Goal: Book appointment/travel/reservation

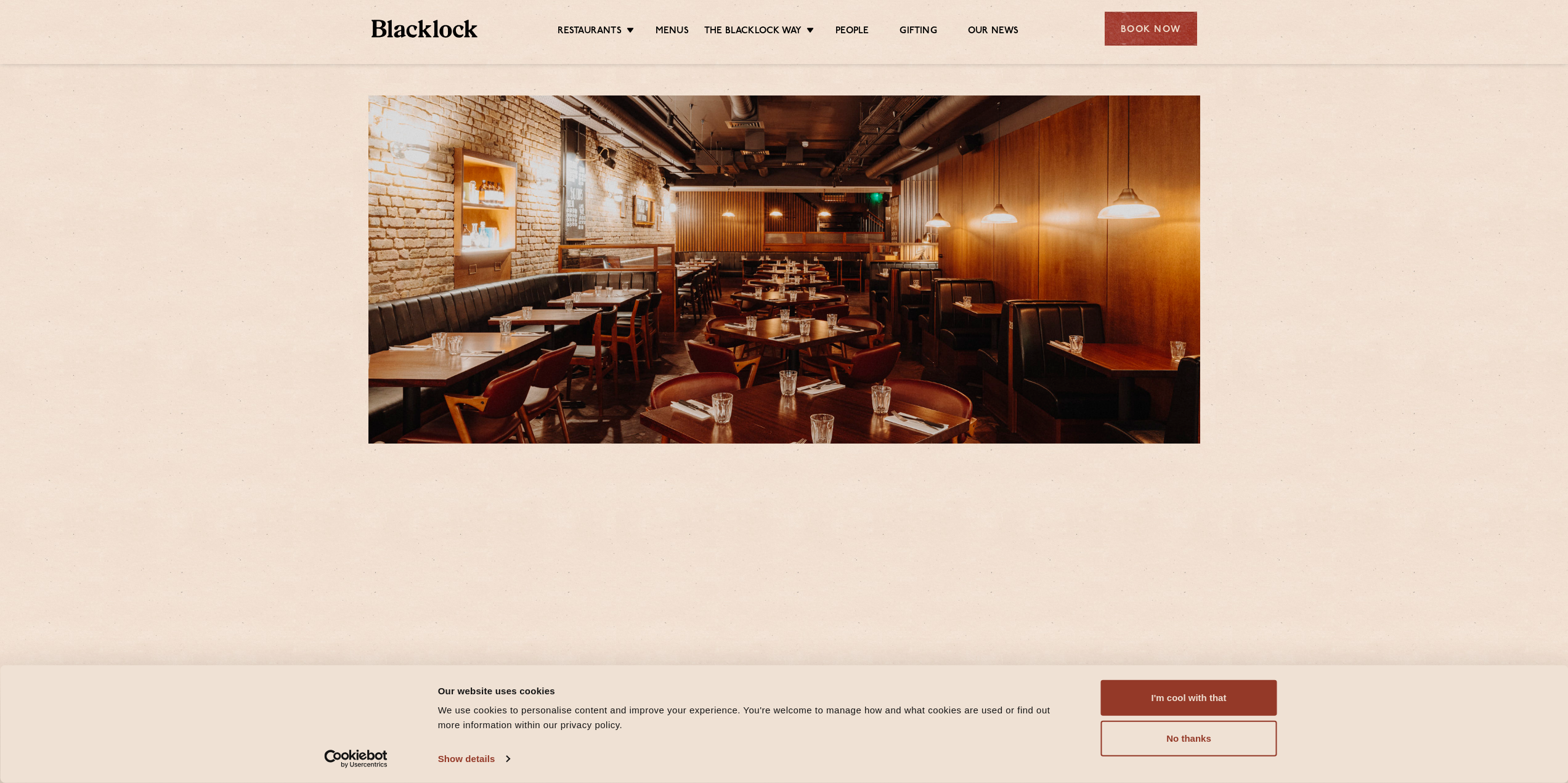
click at [1154, 6] on div "Restaurants Soho City Shoreditch Covent Garden Canary Wharf Manchester Birmingh…" at bounding box center [784, 28] width 862 height 55
click at [1151, 28] on div "Book Now" at bounding box center [1151, 28] width 92 height 34
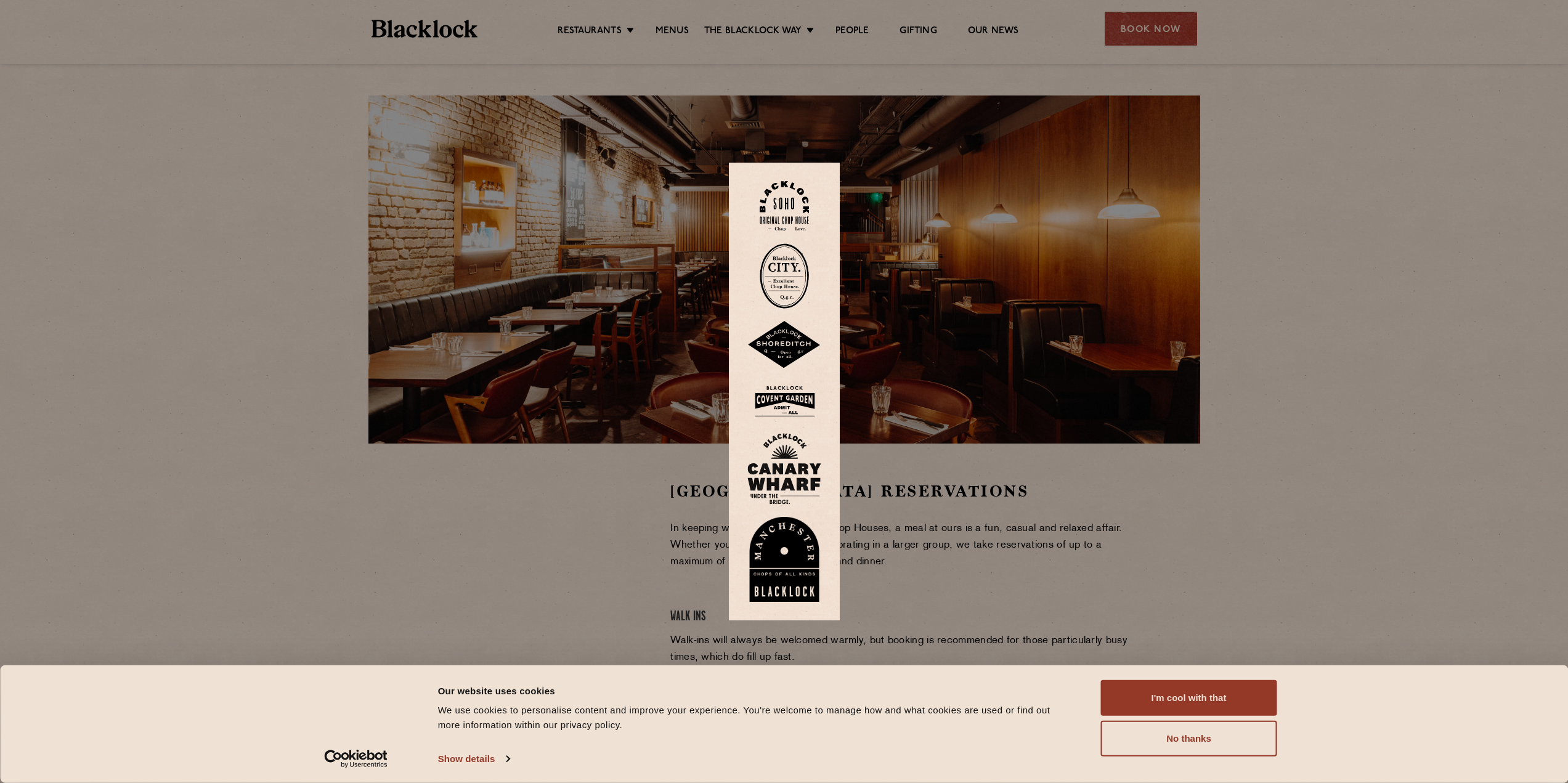
click at [794, 400] on img at bounding box center [784, 401] width 74 height 40
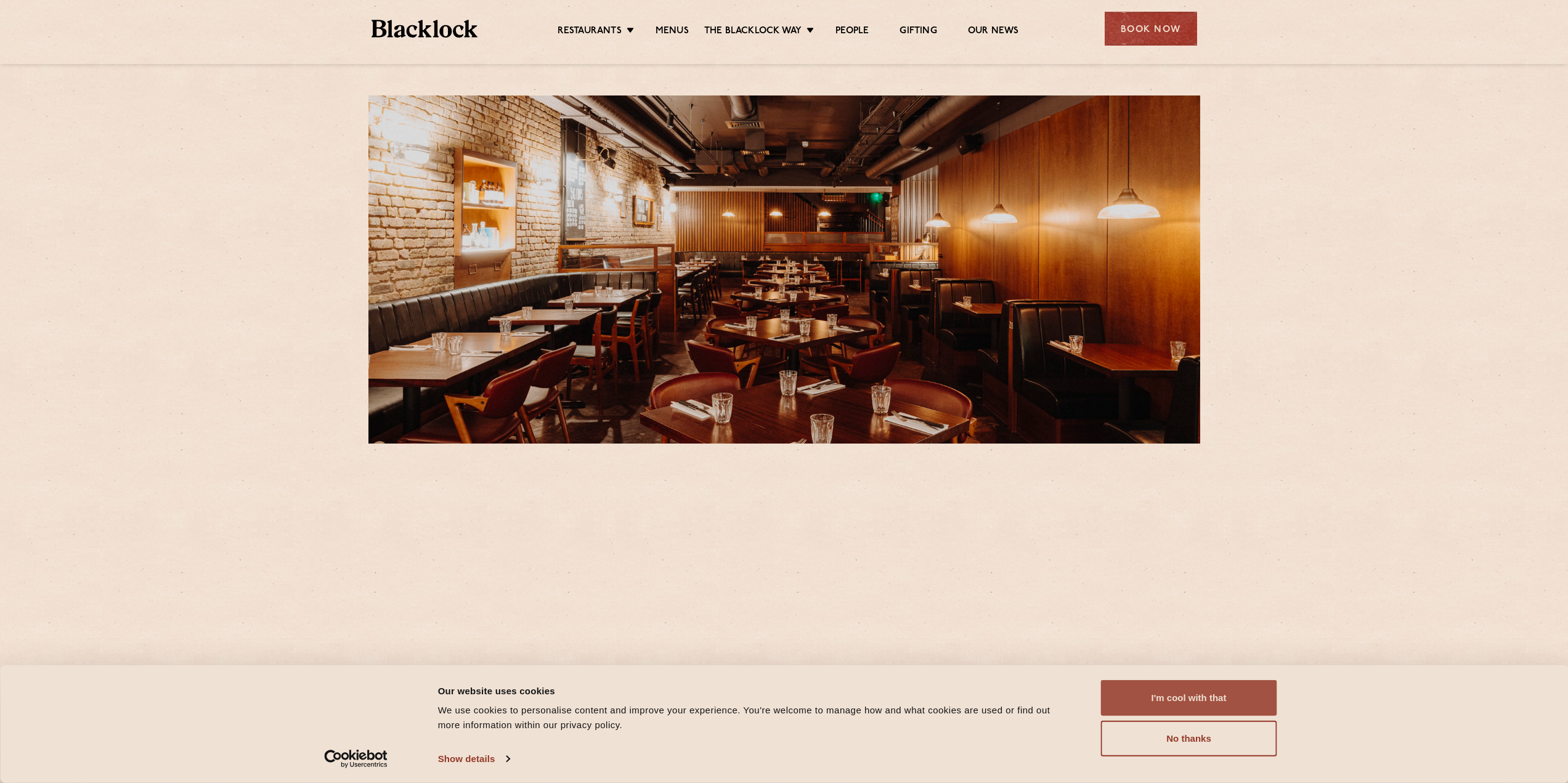
click at [1124, 687] on button "I'm cool with that" at bounding box center [1189, 698] width 176 height 36
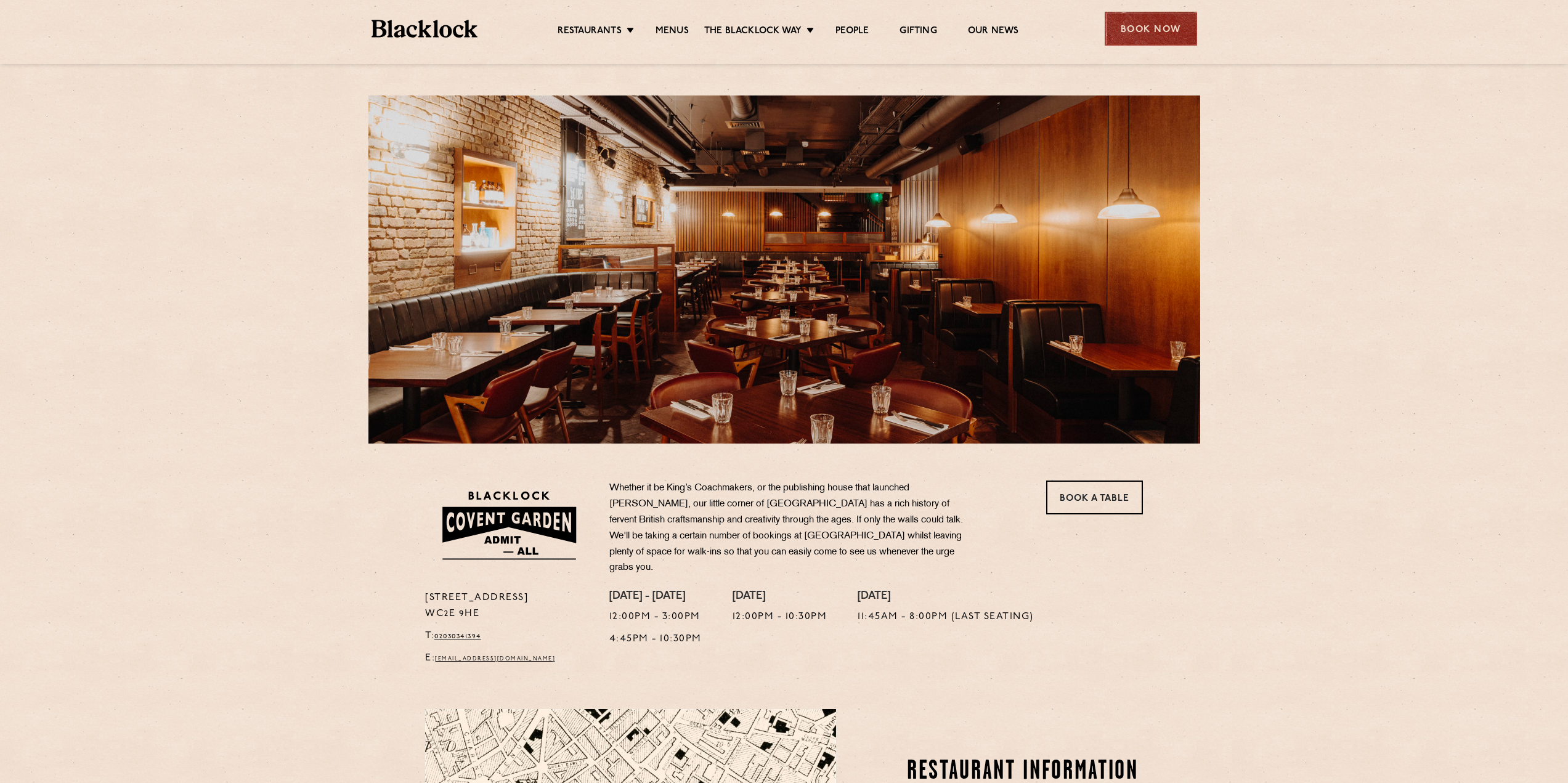
click at [1147, 19] on div "Book Now" at bounding box center [1151, 28] width 92 height 34
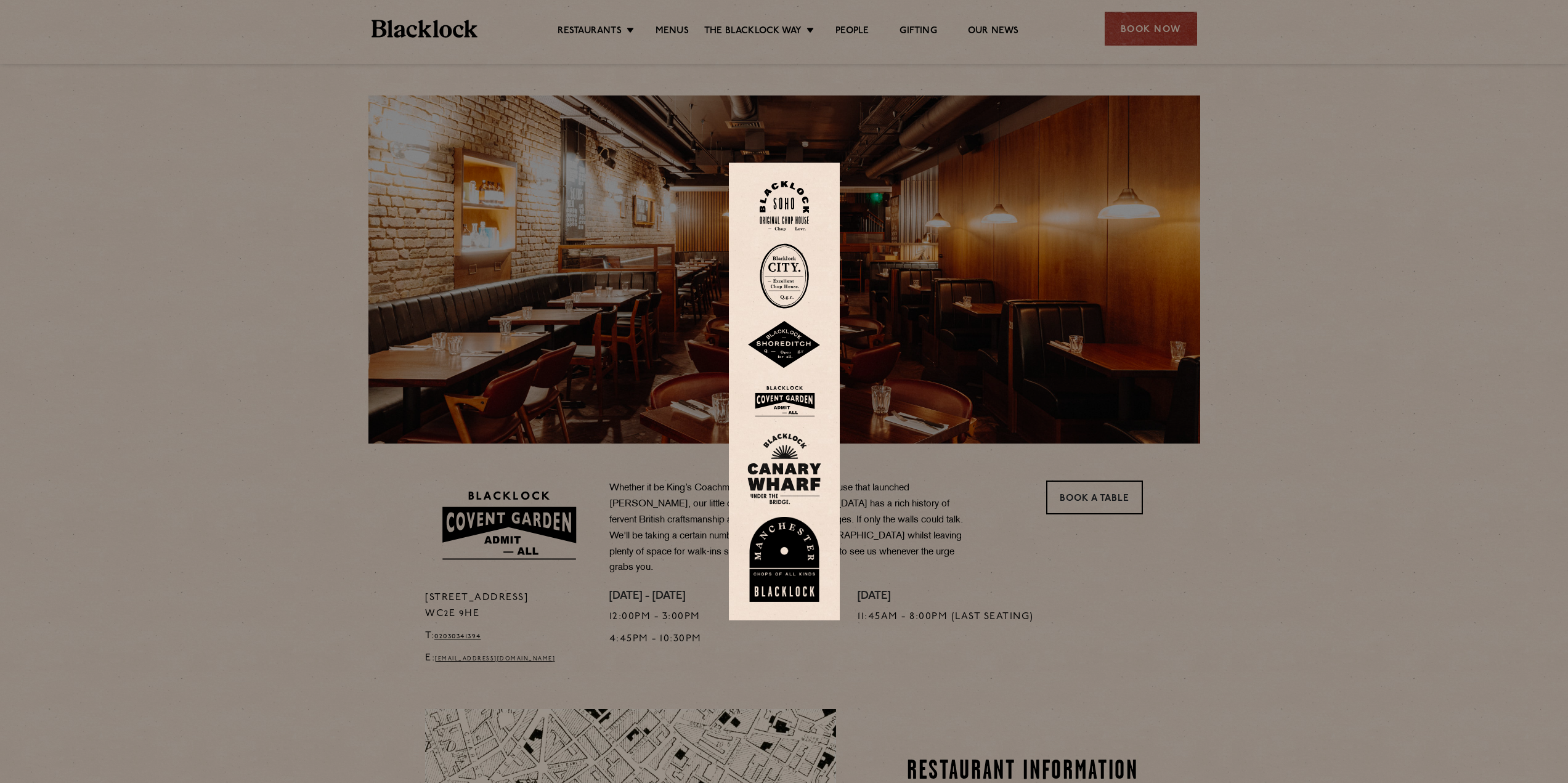
click at [804, 323] on img at bounding box center [784, 344] width 74 height 48
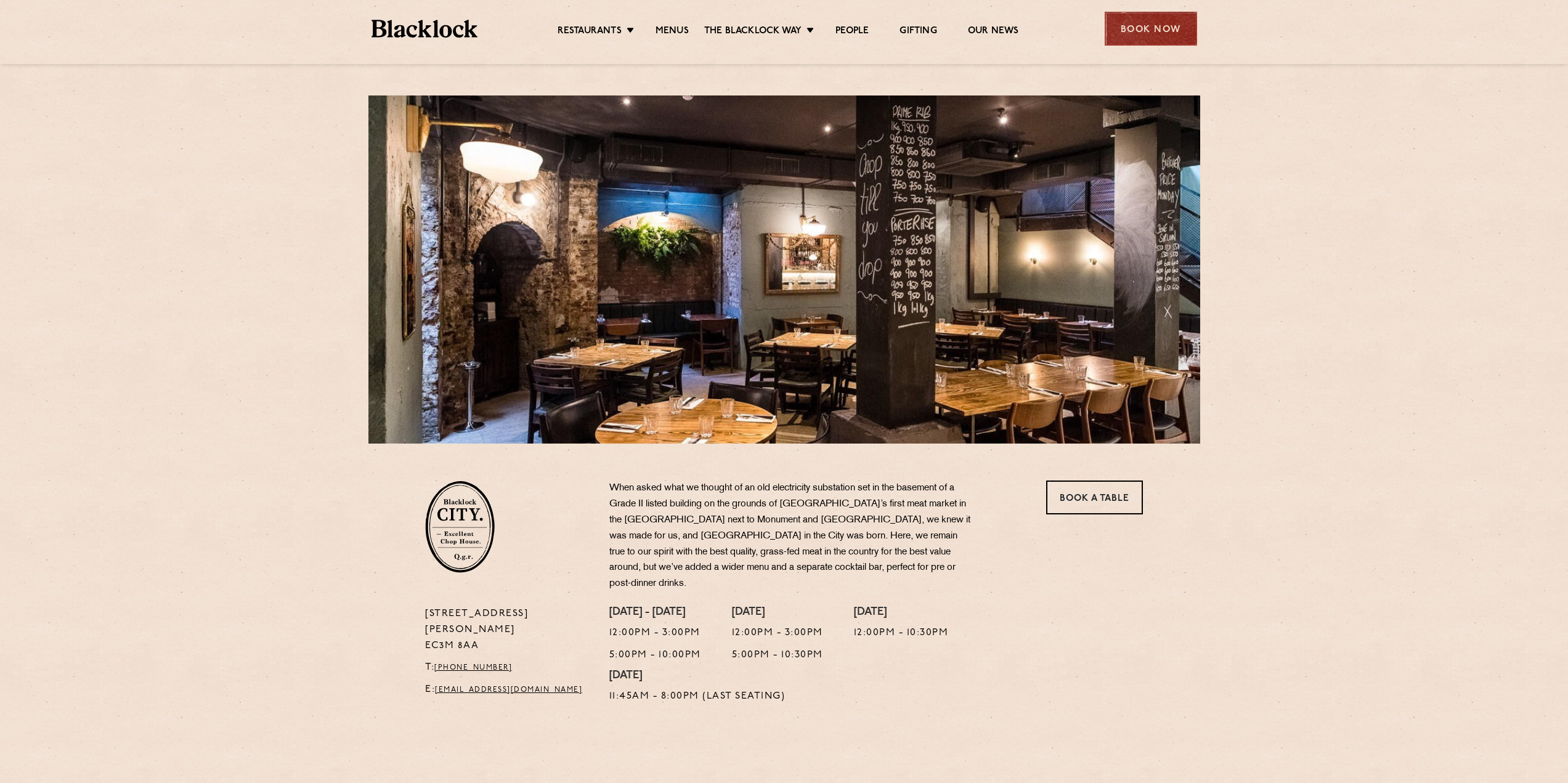
click at [1125, 24] on div "Book Now" at bounding box center [1151, 28] width 92 height 34
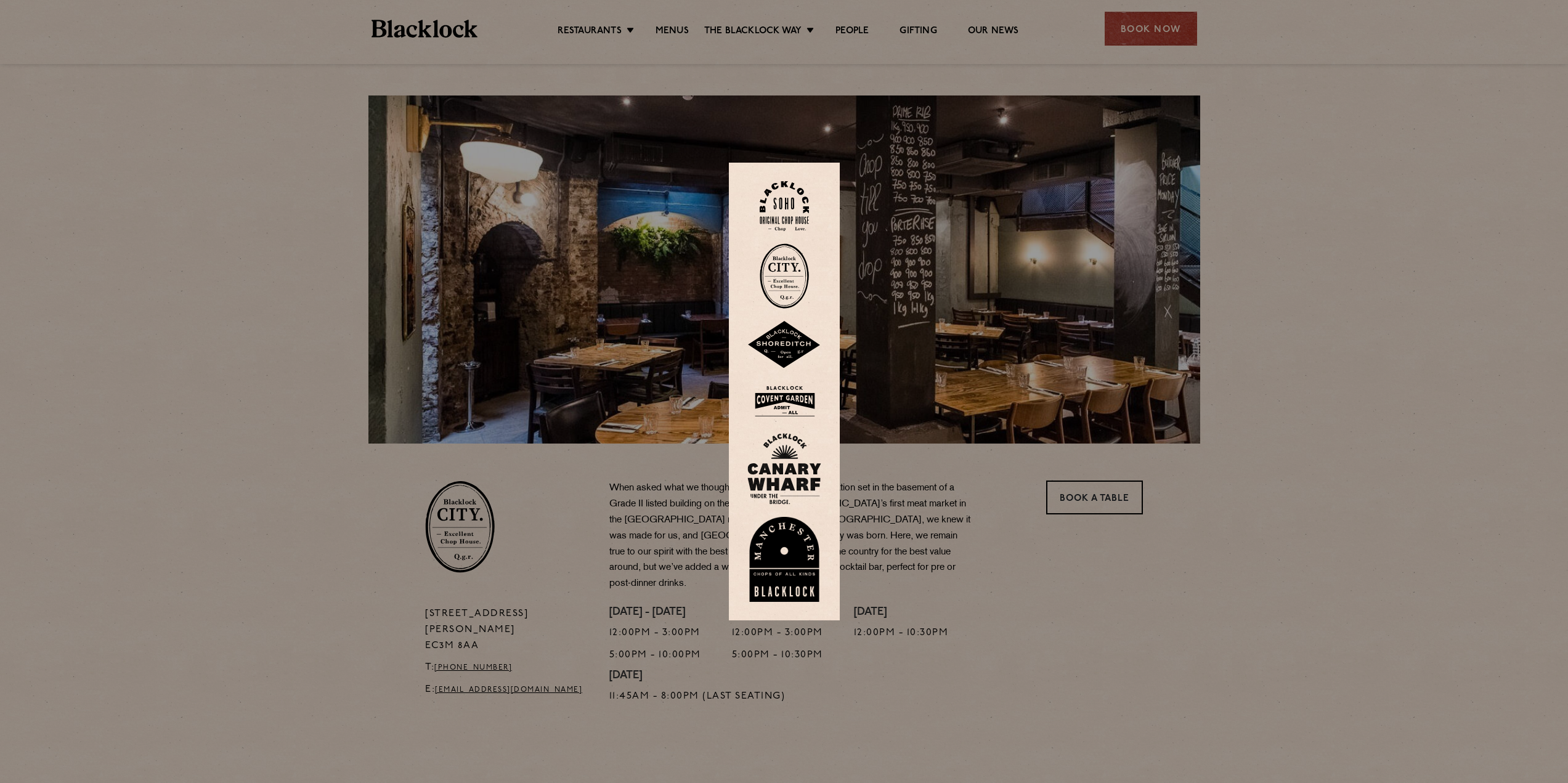
click at [791, 261] on img at bounding box center [784, 276] width 49 height 65
